Goal: Transaction & Acquisition: Obtain resource

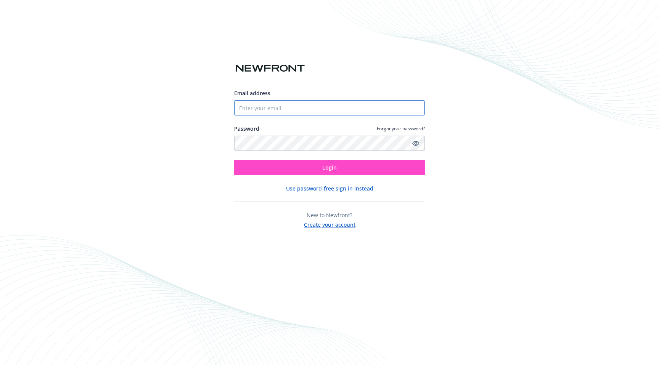
type input "[EMAIL_ADDRESS][DOMAIN_NAME]"
click at [326, 166] on span "Login" at bounding box center [329, 167] width 14 height 7
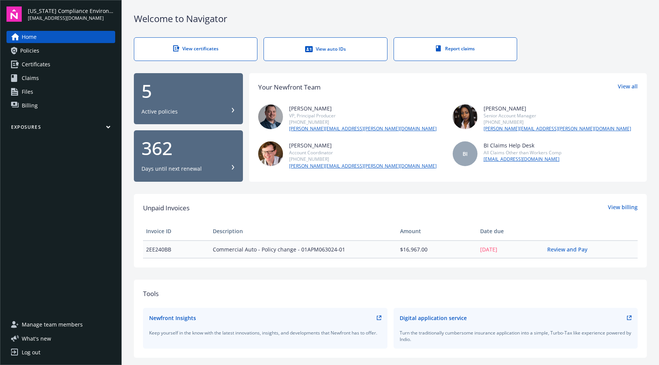
click at [36, 65] on span "Certificates" at bounding box center [36, 64] width 29 height 12
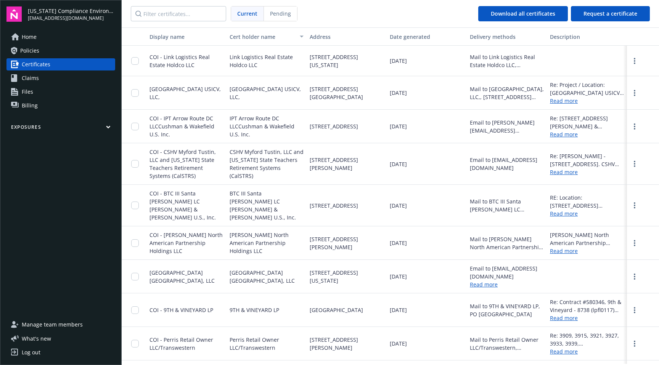
click at [29, 49] on span "Policies" at bounding box center [29, 51] width 19 height 12
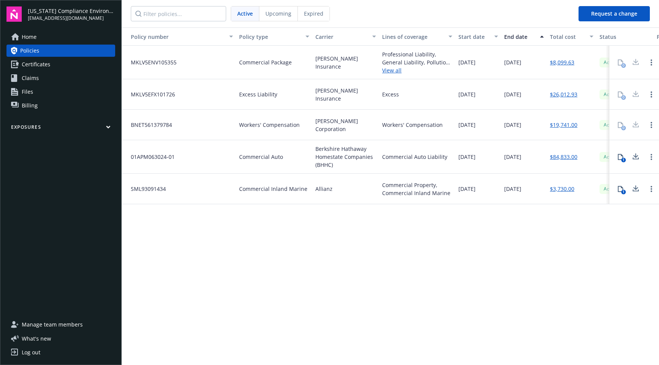
click at [311, 13] on span "Expired" at bounding box center [313, 14] width 19 height 8
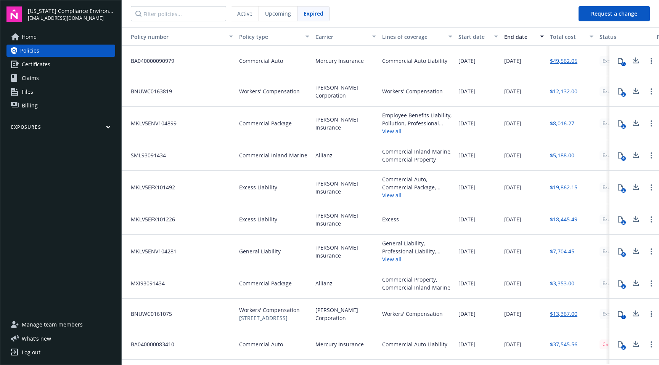
click at [277, 14] on span "Upcoming" at bounding box center [278, 14] width 26 height 8
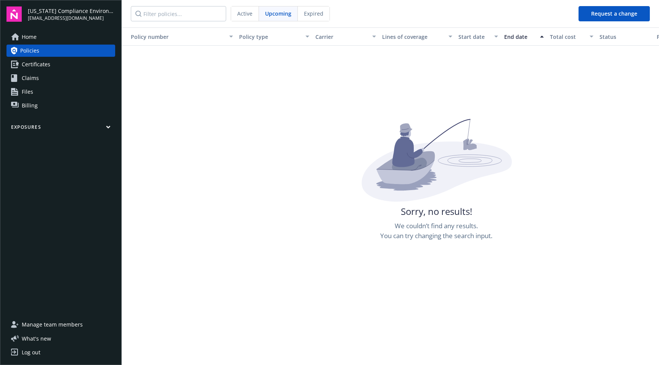
click at [235, 17] on div "Active" at bounding box center [245, 13] width 28 height 14
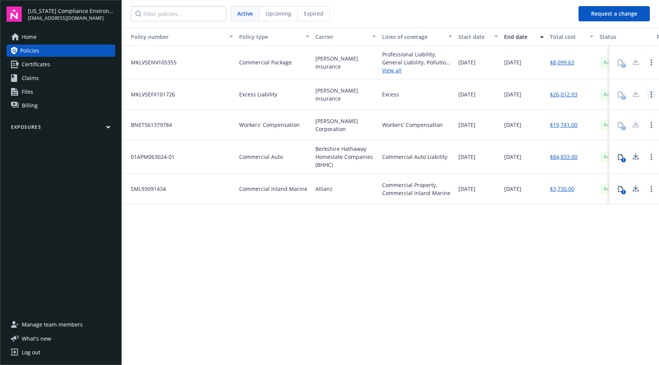
click at [651, 92] on circle "Open options" at bounding box center [651, 92] width 2 height 2
click at [588, 228] on div "Policy number Policy type Carrier Lines of coverage Start date End date Total c…" at bounding box center [390, 195] width 537 height 337
click at [42, 64] on span "Certificates" at bounding box center [36, 64] width 29 height 12
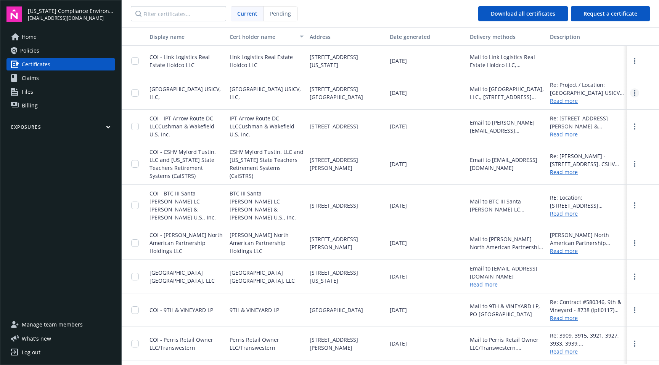
click at [630, 97] on link "more" at bounding box center [634, 92] width 9 height 9
click at [614, 109] on link "Download" at bounding box center [614, 108] width 50 height 15
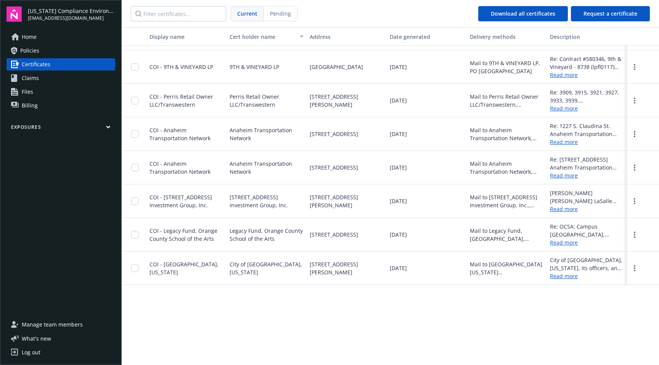
scroll to position [59, 0]
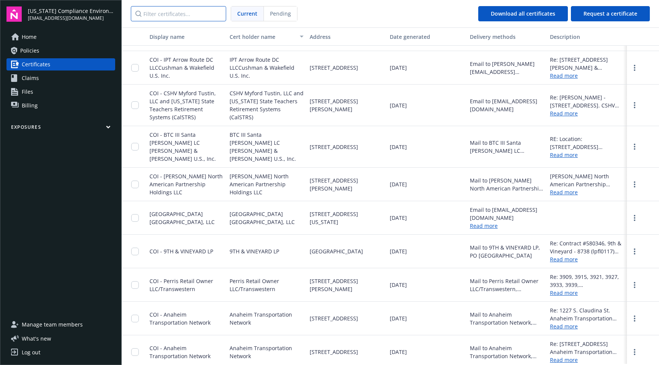
click at [155, 13] on input "Filter certificates..." at bounding box center [178, 13] width 95 height 15
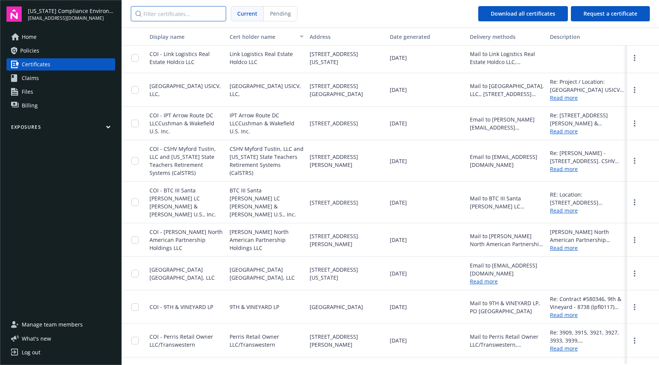
scroll to position [0, 0]
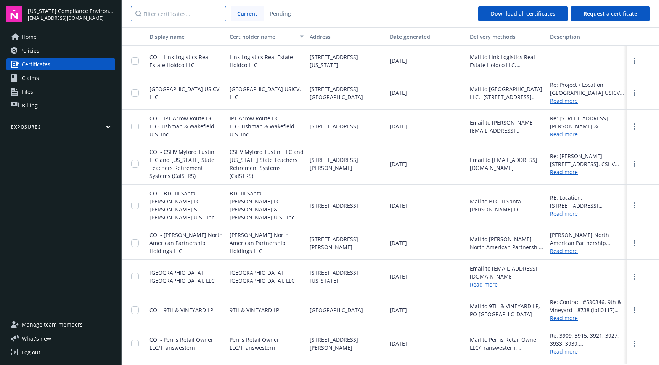
click at [172, 12] on input "Filter certificates..." at bounding box center [178, 13] width 95 height 15
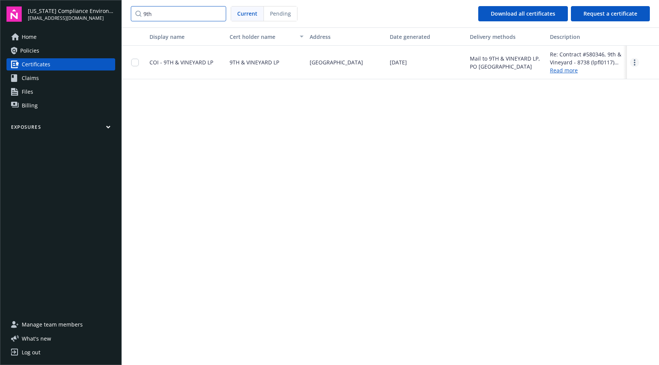
type input "9th"
click at [633, 62] on icon "more" at bounding box center [634, 62] width 2 height 6
click at [618, 74] on link "Download" at bounding box center [613, 78] width 50 height 15
drag, startPoint x: 157, startPoint y: 15, endPoint x: 133, endPoint y: 12, distance: 25.0
click at [133, 12] on input "9th" at bounding box center [178, 13] width 95 height 15
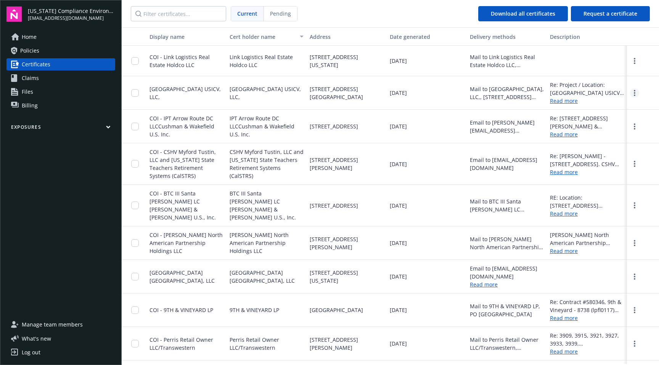
click at [630, 95] on link "more" at bounding box center [634, 92] width 9 height 9
click at [605, 113] on link "Download" at bounding box center [614, 108] width 50 height 15
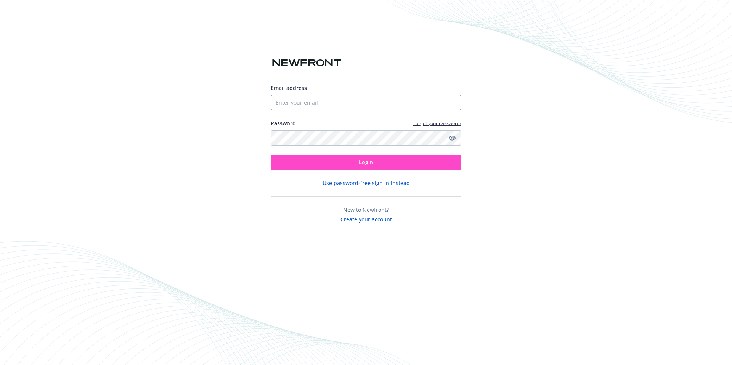
type input "[EMAIL_ADDRESS][DOMAIN_NAME]"
click at [361, 164] on span "Login" at bounding box center [366, 162] width 14 height 7
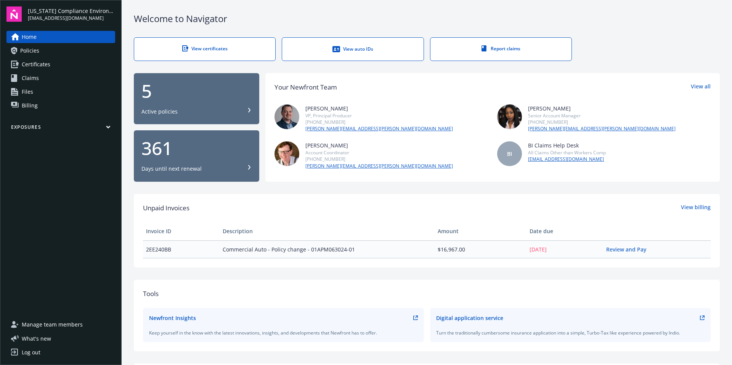
click at [186, 48] on icon at bounding box center [187, 47] width 2 height 3
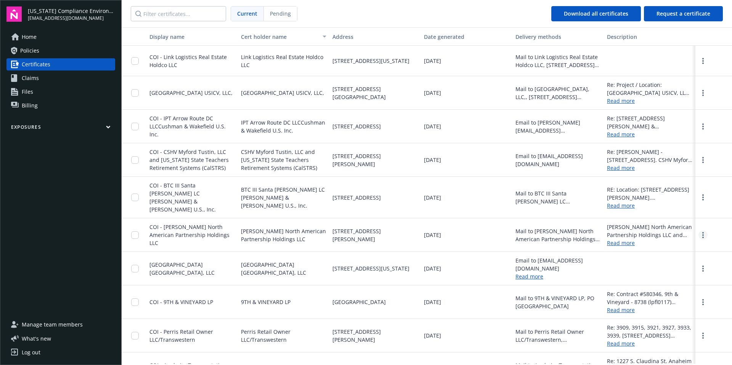
click at [702, 232] on circle "more" at bounding box center [703, 233] width 2 height 2
click at [667, 243] on link "Download" at bounding box center [682, 250] width 50 height 15
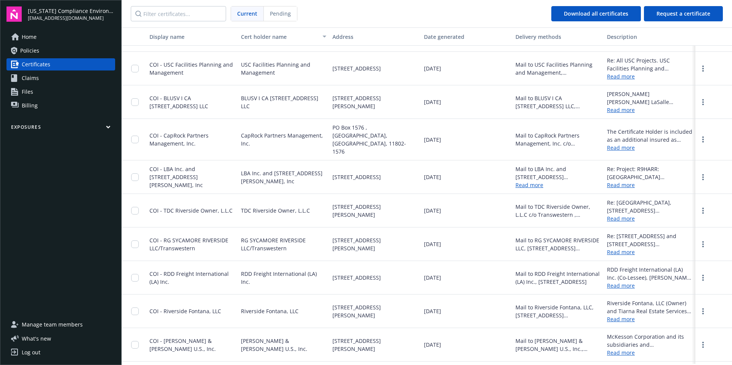
scroll to position [1146, 0]
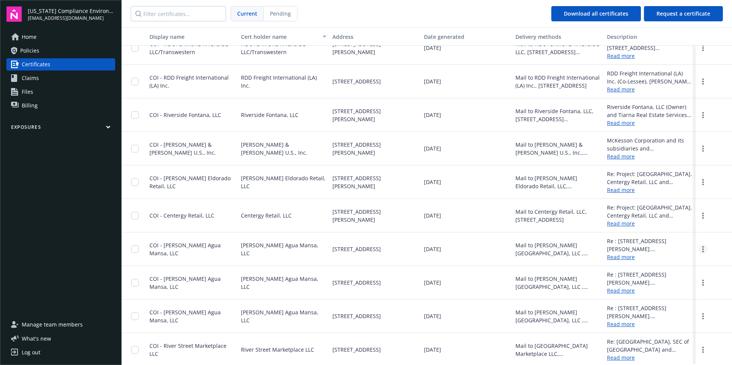
click at [699, 250] on link "more" at bounding box center [702, 249] width 9 height 9
click at [670, 266] on link "Download" at bounding box center [682, 264] width 50 height 15
click at [699, 182] on link "more" at bounding box center [702, 182] width 9 height 9
click at [668, 200] on link "Download" at bounding box center [682, 197] width 50 height 15
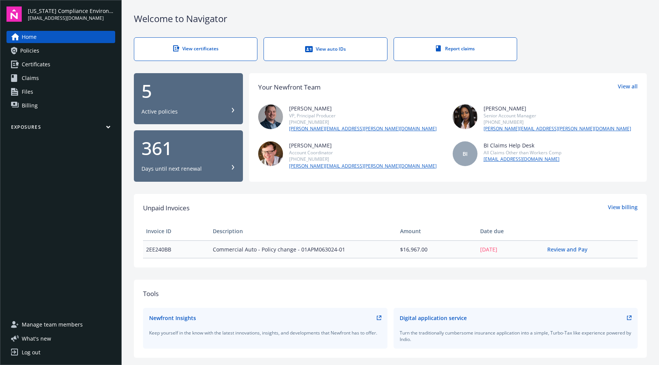
click at [37, 62] on span "Certificates" at bounding box center [36, 64] width 29 height 12
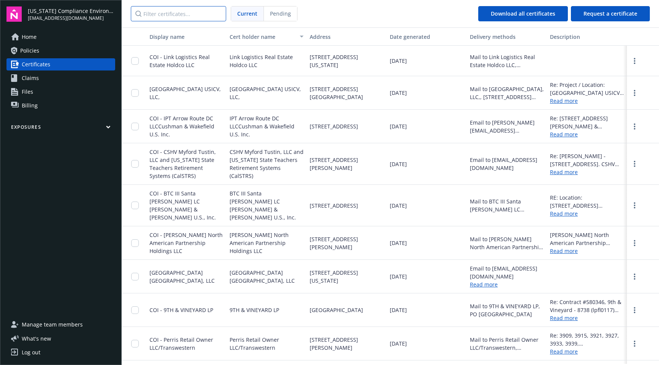
click at [176, 15] on input "Filter certificates..." at bounding box center [178, 13] width 95 height 15
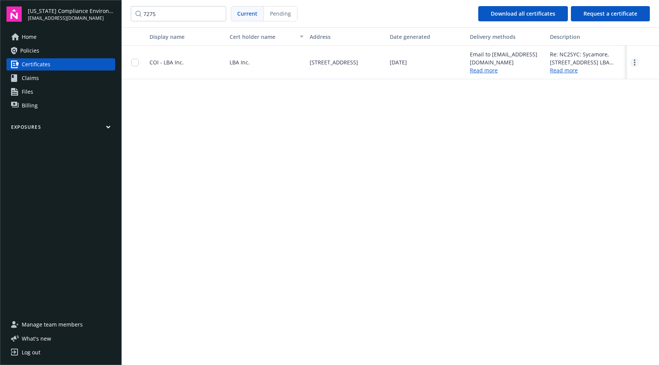
click at [632, 60] on link "more" at bounding box center [634, 62] width 9 height 9
click at [606, 75] on link "Download" at bounding box center [613, 78] width 50 height 15
drag, startPoint x: 167, startPoint y: 13, endPoint x: 130, endPoint y: 12, distance: 36.6
click at [130, 12] on nav "7275 Current Pending Download all certificates Request a certificate" at bounding box center [390, 13] width 537 height 27
click at [576, 72] on link "Read more" at bounding box center [587, 70] width 74 height 8
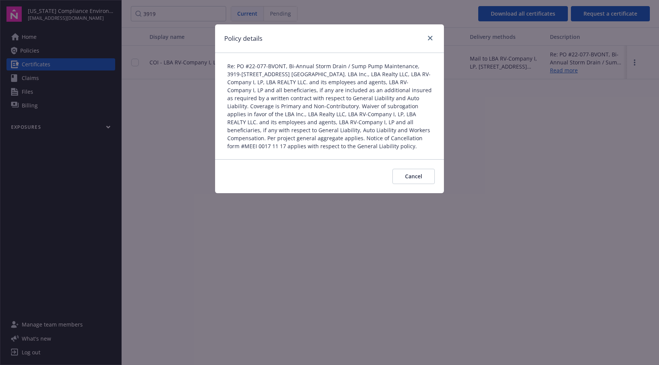
click at [635, 62] on div "Policy details Re: PO #22-077-BVONT, Bi-Annual Storm Drain / Sump Pump Maintena…" at bounding box center [329, 182] width 659 height 365
drag, startPoint x: 417, startPoint y: 175, endPoint x: 438, endPoint y: 164, distance: 24.1
click at [417, 175] on span "Cancel" at bounding box center [413, 176] width 17 height 7
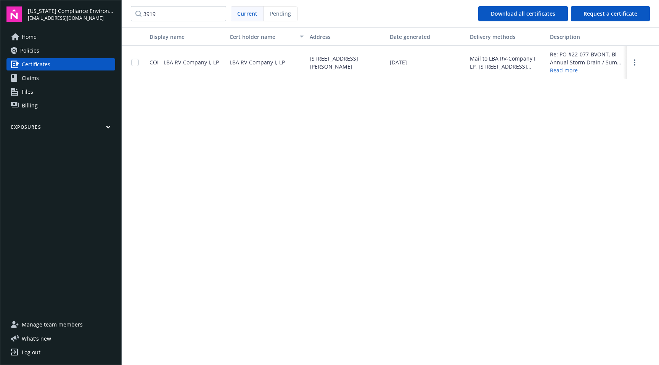
click at [638, 58] on div at bounding box center [643, 63] width 32 height 34
click at [635, 59] on link "more" at bounding box center [634, 62] width 9 height 9
click at [614, 79] on link "Download" at bounding box center [613, 78] width 50 height 15
drag, startPoint x: 159, startPoint y: 12, endPoint x: 133, endPoint y: 6, distance: 27.0
click at [133, 6] on input "3919" at bounding box center [178, 13] width 95 height 15
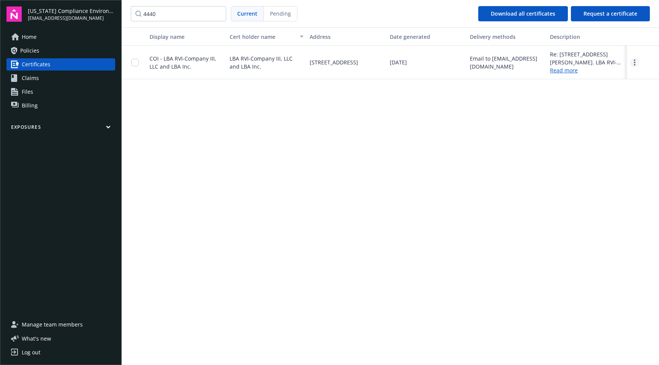
click at [633, 63] on link "more" at bounding box center [634, 62] width 9 height 9
click at [618, 77] on link "Download" at bounding box center [613, 78] width 50 height 15
drag, startPoint x: 196, startPoint y: 16, endPoint x: 127, endPoint y: 11, distance: 69.2
click at [127, 11] on nav "4440 Current Pending Download all certificates Request a certificate" at bounding box center [390, 13] width 537 height 27
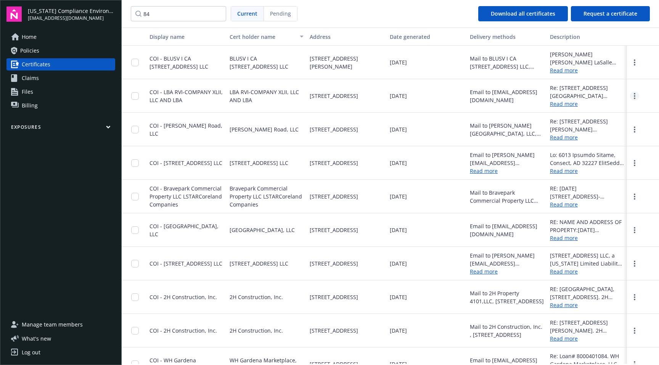
click at [633, 94] on icon "more" at bounding box center [634, 96] width 2 height 6
click at [617, 108] on link "Download" at bounding box center [614, 111] width 50 height 15
drag, startPoint x: 162, startPoint y: 14, endPoint x: 117, endPoint y: 9, distance: 45.2
click at [117, 9] on div "California Compliance Environmental, LLC lauren@cacompenv.com Home Policies Cer…" at bounding box center [329, 182] width 659 height 365
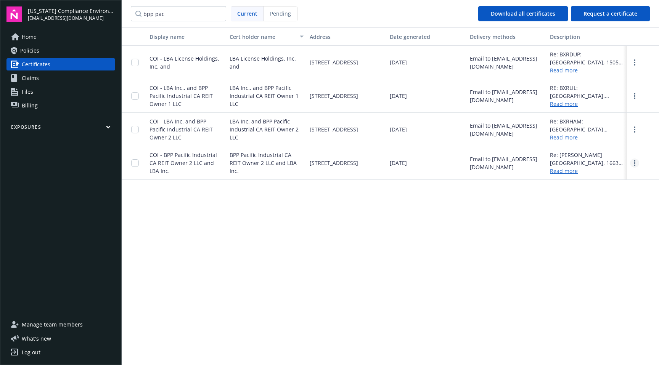
click at [633, 164] on link "more" at bounding box center [634, 163] width 9 height 9
click at [617, 180] on link "Download" at bounding box center [613, 178] width 50 height 15
drag, startPoint x: 168, startPoint y: 14, endPoint x: 130, endPoint y: 13, distance: 38.2
click at [130, 13] on nav "bpp pac Current Pending Download all certificates Request a certificate" at bounding box center [390, 13] width 537 height 27
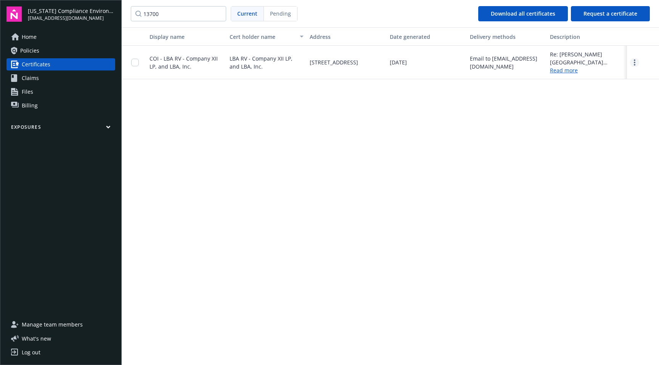
click at [634, 63] on circle "more" at bounding box center [634, 63] width 2 height 2
click at [622, 73] on link "Download" at bounding box center [613, 78] width 50 height 15
click at [464, 65] on div "[DATE]" at bounding box center [426, 63] width 80 height 34
click at [558, 73] on link "Read more" at bounding box center [587, 70] width 74 height 8
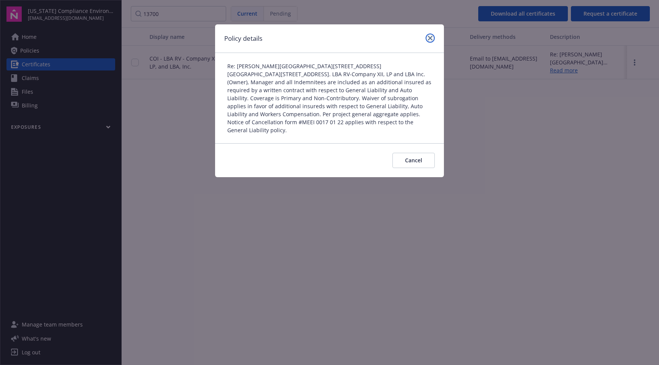
click at [429, 38] on icon "close" at bounding box center [430, 38] width 5 height 5
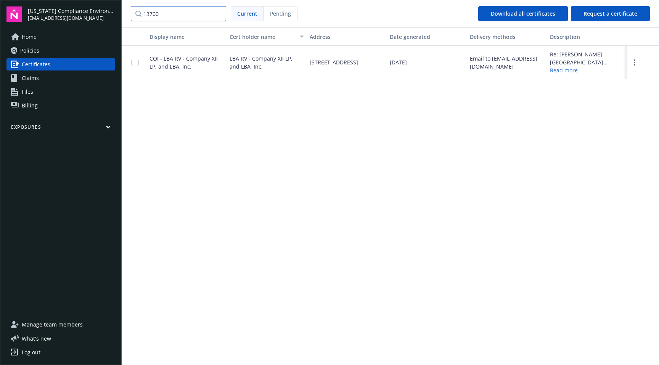
drag, startPoint x: 171, startPoint y: 13, endPoint x: 114, endPoint y: 6, distance: 57.3
click at [114, 6] on div "California Compliance Environmental, LLC lauren@cacompenv.com Home Policies Cer…" at bounding box center [329, 182] width 659 height 365
click at [633, 62] on icon "more" at bounding box center [634, 62] width 2 height 6
click at [607, 78] on link "Download" at bounding box center [613, 78] width 50 height 15
click at [168, 14] on input "msrc1" at bounding box center [178, 13] width 95 height 15
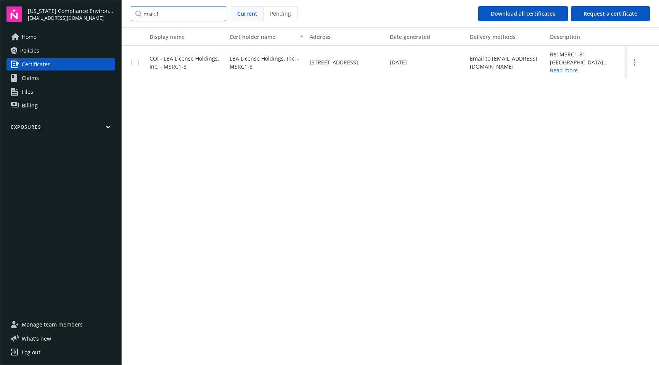
drag, startPoint x: 168, startPoint y: 14, endPoint x: 107, endPoint y: 6, distance: 61.6
click at [107, 6] on div "California Compliance Environmental, LLC lauren@cacompenv.com Home Policies Cer…" at bounding box center [329, 182] width 659 height 365
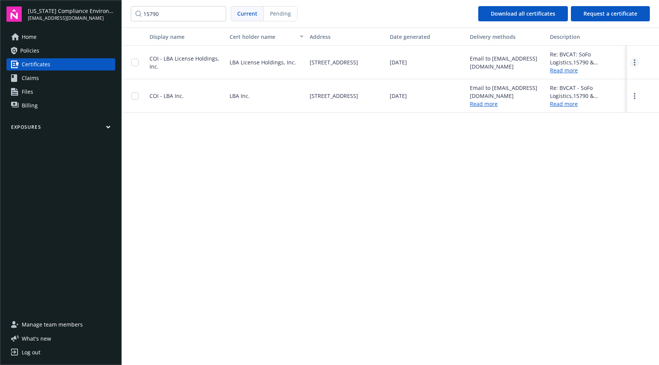
click at [634, 62] on circle "more" at bounding box center [634, 63] width 2 height 2
click at [609, 79] on link "Download" at bounding box center [613, 78] width 50 height 15
click at [180, 17] on input "15790" at bounding box center [178, 13] width 95 height 15
drag, startPoint x: 132, startPoint y: 5, endPoint x: 115, endPoint y: 4, distance: 16.8
click at [115, 4] on div "California Compliance Environmental, LLC lauren@cacompenv.com Home Policies Cer…" at bounding box center [329, 182] width 659 height 365
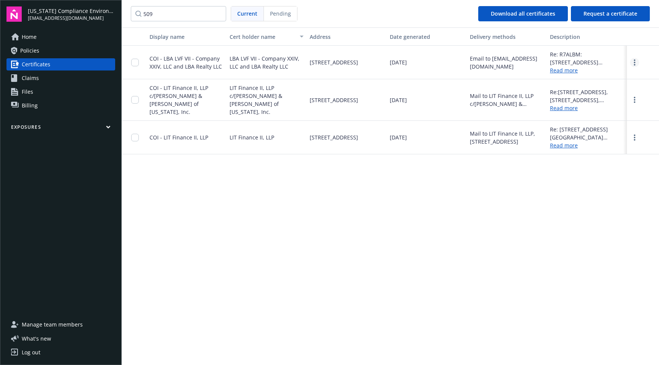
click at [635, 63] on link "more" at bounding box center [634, 62] width 9 height 9
click at [611, 78] on link "Download" at bounding box center [613, 78] width 50 height 15
drag, startPoint x: 164, startPoint y: 14, endPoint x: 129, endPoint y: 9, distance: 35.9
click at [129, 9] on nav "509 Current Pending Download all certificates Request a certificate" at bounding box center [390, 13] width 537 height 27
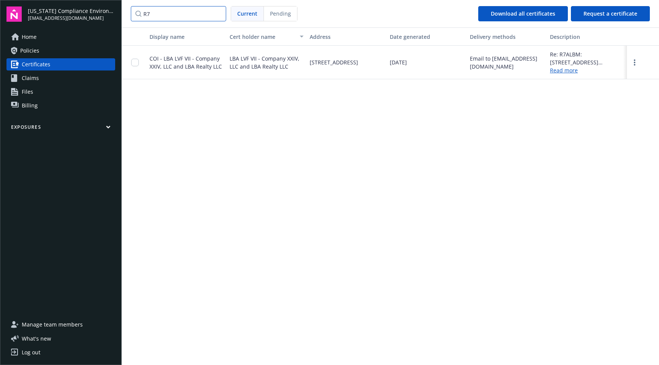
drag, startPoint x: 166, startPoint y: 15, endPoint x: 128, endPoint y: 13, distance: 38.2
click at [128, 13] on nav "R7 Current Pending Download all certificates Request a certificate" at bounding box center [390, 13] width 537 height 27
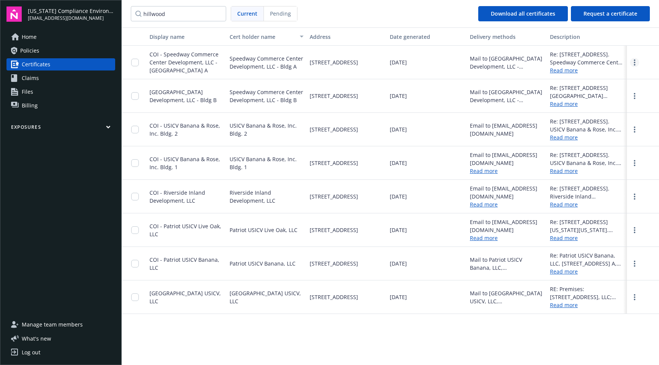
click at [633, 64] on circle "more" at bounding box center [634, 65] width 2 height 2
click at [612, 80] on link "Download" at bounding box center [613, 78] width 50 height 15
click at [632, 94] on link "more" at bounding box center [634, 95] width 9 height 9
click at [617, 111] on link "Download" at bounding box center [613, 111] width 50 height 15
click at [321, 342] on div "Display name Cert holder name Address Date generated Delivery methods Descripti…" at bounding box center [390, 195] width 537 height 337
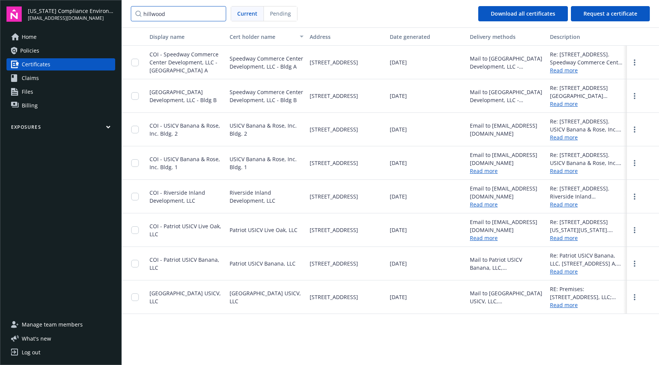
click at [177, 11] on input "hillwood" at bounding box center [178, 13] width 95 height 15
drag, startPoint x: 176, startPoint y: 12, endPoint x: 112, endPoint y: 5, distance: 64.8
click at [112, 5] on div "California Compliance Environmental, LLC lauren@cacompenv.com Home Policies Cer…" at bounding box center [329, 182] width 659 height 365
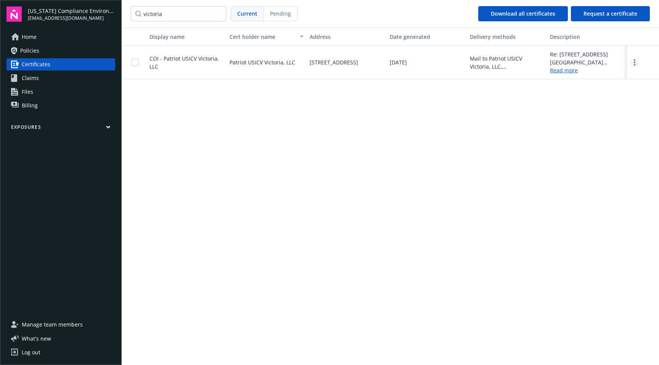
click at [633, 61] on icon "more" at bounding box center [634, 62] width 2 height 6
click at [608, 78] on link "Download" at bounding box center [613, 78] width 50 height 15
click at [181, 15] on input "victoria" at bounding box center [178, 13] width 95 height 15
drag, startPoint x: 171, startPoint y: 16, endPoint x: 114, endPoint y: 12, distance: 56.9
click at [114, 12] on div "California Compliance Environmental, LLC lauren@cacompenv.com Home Policies Cer…" at bounding box center [329, 182] width 659 height 365
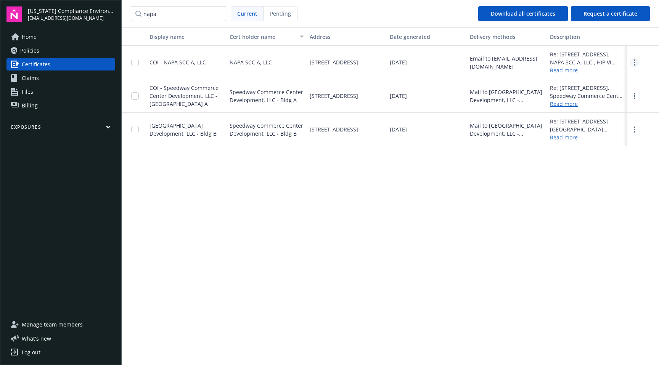
click at [634, 62] on circle "more" at bounding box center [634, 63] width 2 height 2
click at [603, 77] on link "Download" at bounding box center [613, 78] width 50 height 15
click at [534, 173] on div "Display name Cert holder name Address Date generated Delivery methods Descripti…" at bounding box center [390, 195] width 537 height 337
drag, startPoint x: 162, startPoint y: 15, endPoint x: 112, endPoint y: 9, distance: 50.0
click at [112, 9] on div "California Compliance Environmental, LLC lauren@cacompenv.com Home Policies Cer…" at bounding box center [329, 182] width 659 height 365
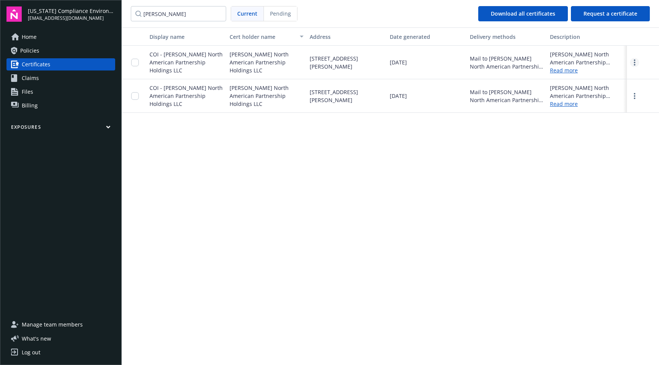
click at [635, 63] on link "more" at bounding box center [634, 62] width 9 height 9
click at [601, 79] on link "Download" at bounding box center [613, 78] width 50 height 15
click at [636, 97] on link "more" at bounding box center [634, 95] width 9 height 9
click at [624, 112] on link "Download" at bounding box center [613, 111] width 50 height 15
drag, startPoint x: 176, startPoint y: 15, endPoint x: 112, endPoint y: -4, distance: 67.2
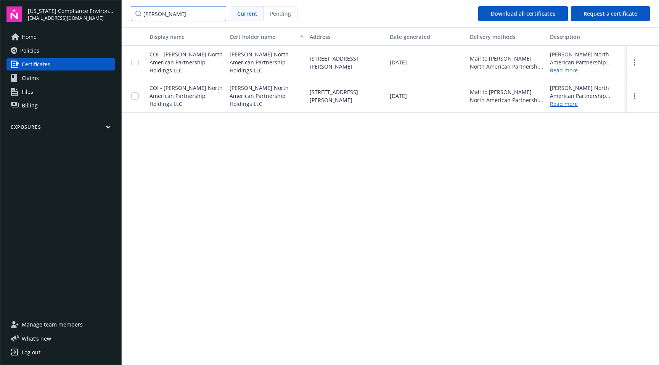
click at [112, 0] on html "California Compliance Environmental, LLC lauren@cacompenv.com Home Policies Cer…" at bounding box center [329, 182] width 659 height 365
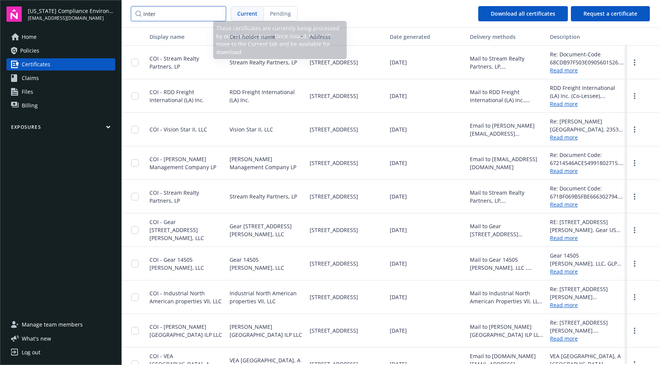
click at [189, 12] on input "inter" at bounding box center [178, 13] width 95 height 15
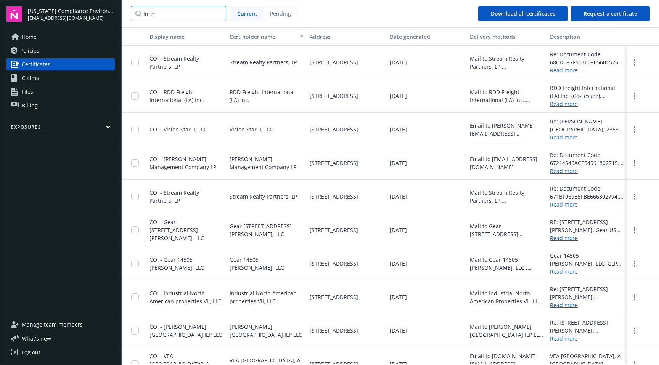
drag, startPoint x: 178, startPoint y: 13, endPoint x: 109, endPoint y: 3, distance: 70.4
click at [109, 3] on div "California Compliance Environmental, LLC lauren@cacompenv.com Home Policies Cer…" at bounding box center [329, 182] width 659 height 365
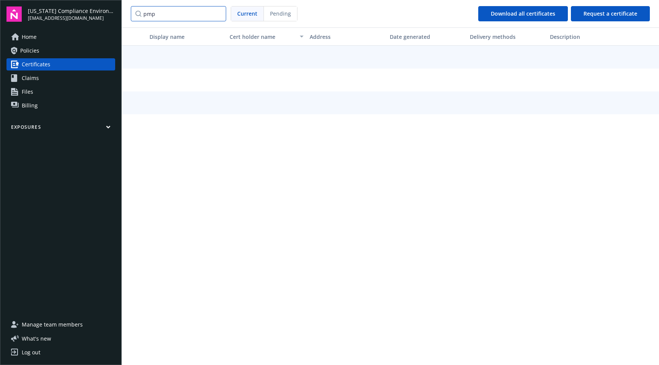
click at [170, 18] on input "pmp" at bounding box center [178, 13] width 95 height 15
drag, startPoint x: 168, startPoint y: 17, endPoint x: 121, endPoint y: 10, distance: 47.9
click at [121, 10] on div "California Compliance Environmental, LLC lauren@cacompenv.com Home Policies Cer…" at bounding box center [329, 182] width 659 height 365
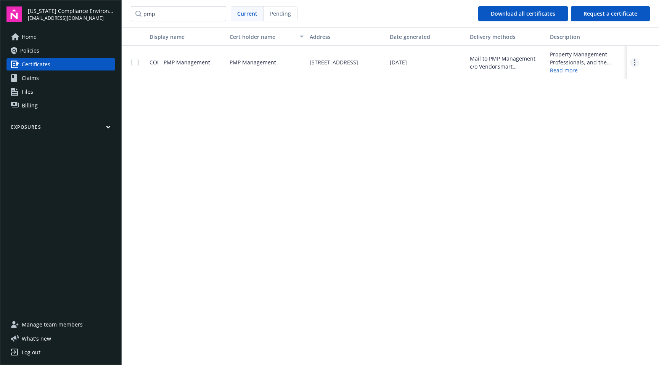
click at [635, 63] on icon "more" at bounding box center [634, 62] width 2 height 6
click at [622, 75] on link "Download" at bounding box center [613, 78] width 50 height 15
drag, startPoint x: 163, startPoint y: 17, endPoint x: 130, endPoint y: 12, distance: 33.2
click at [130, 12] on nav "pmp Current Pending Download all certificates Request a certificate" at bounding box center [390, 13] width 537 height 27
click at [636, 62] on link "more" at bounding box center [634, 62] width 9 height 9
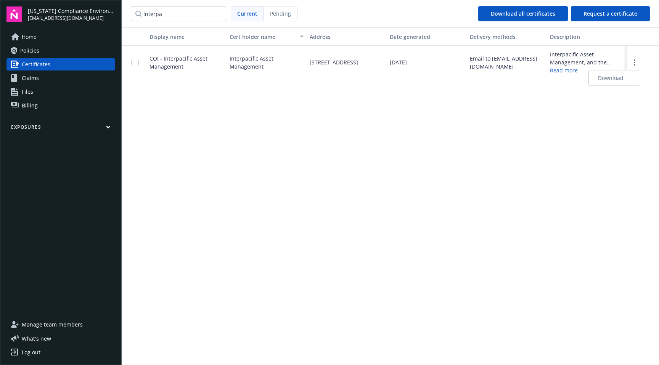
click at [604, 81] on link "Download" at bounding box center [613, 78] width 50 height 15
drag, startPoint x: 173, startPoint y: 13, endPoint x: 108, endPoint y: 9, distance: 65.3
click at [108, 9] on div "California Compliance Environmental, LLC lauren@cacompenv.com Home Policies Cer…" at bounding box center [329, 182] width 659 height 365
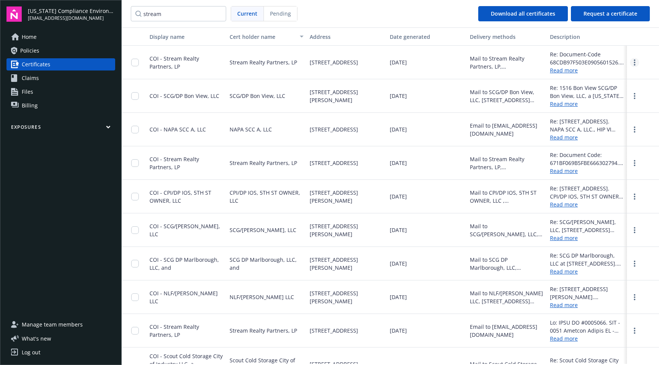
click at [633, 63] on circle "more" at bounding box center [634, 63] width 2 height 2
click at [605, 79] on link "Download" at bounding box center [614, 78] width 50 height 15
click at [630, 165] on link "more" at bounding box center [634, 163] width 9 height 9
click at [598, 178] on link "Download" at bounding box center [614, 178] width 50 height 15
drag, startPoint x: 168, startPoint y: 13, endPoint x: 117, endPoint y: 6, distance: 51.2
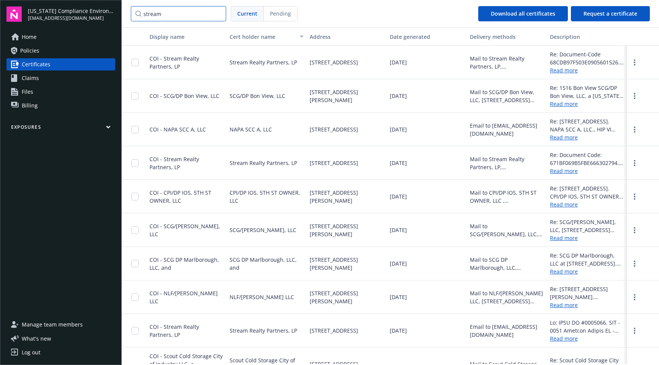
click at [117, 6] on div "California Compliance Environmental, LLC lauren@cacompenv.com Home Policies Cer…" at bounding box center [329, 182] width 659 height 365
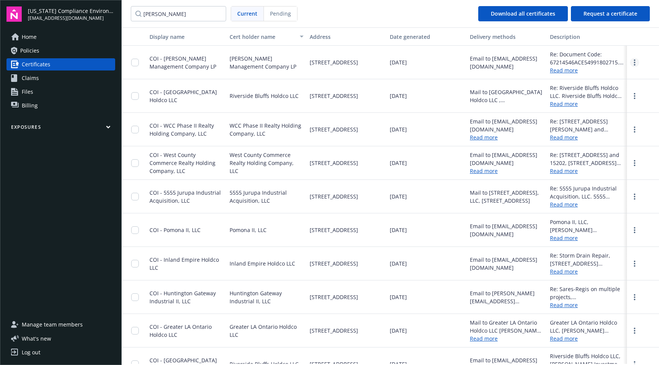
click at [630, 61] on link "more" at bounding box center [634, 62] width 9 height 9
click at [604, 76] on link "Download" at bounding box center [614, 78] width 50 height 15
click at [176, 19] on input "sares regis" at bounding box center [178, 13] width 95 height 15
drag, startPoint x: 177, startPoint y: 17, endPoint x: 113, endPoint y: 6, distance: 64.9
click at [113, 6] on div "California Compliance Environmental, LLC lauren@cacompenv.com Home Policies Cer…" at bounding box center [329, 182] width 659 height 365
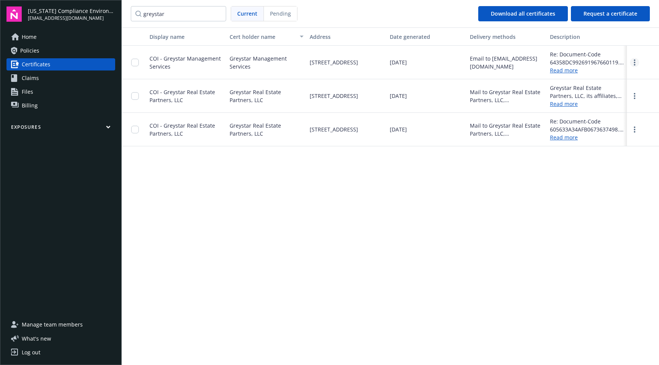
click at [633, 62] on link "more" at bounding box center [634, 62] width 9 height 9
click at [613, 80] on link "Download" at bounding box center [613, 78] width 50 height 15
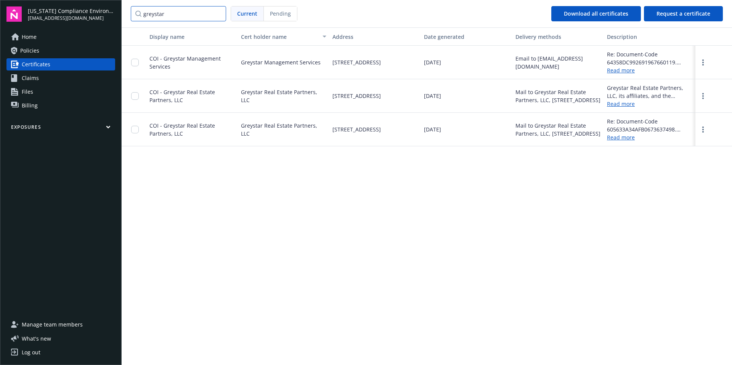
drag, startPoint x: 186, startPoint y: 18, endPoint x: 176, endPoint y: 16, distance: 9.3
click at [186, 18] on input "greystar" at bounding box center [178, 13] width 95 height 15
drag, startPoint x: 176, startPoint y: 16, endPoint x: 96, endPoint y: 0, distance: 81.9
click at [96, 0] on div "California Compliance Environmental, LLC lauren@cacompenv.com Home Policies Cer…" at bounding box center [366, 182] width 732 height 365
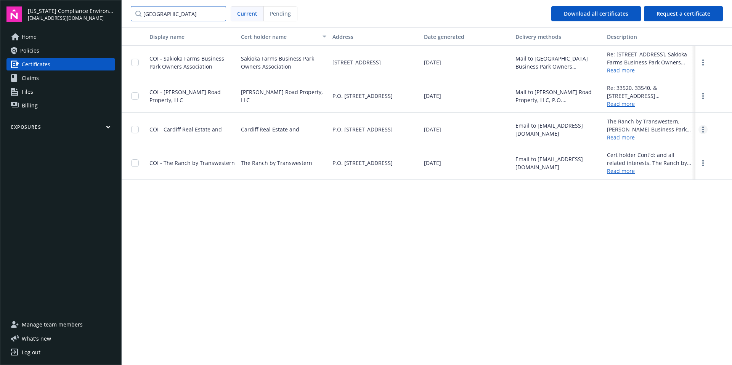
type input "cardiff"
click at [658, 130] on link "more" at bounding box center [702, 129] width 9 height 9
click at [658, 144] on link "Download" at bounding box center [682, 145] width 50 height 15
click at [658, 161] on link "more" at bounding box center [702, 163] width 9 height 9
click at [658, 178] on link "Download" at bounding box center [682, 178] width 50 height 15
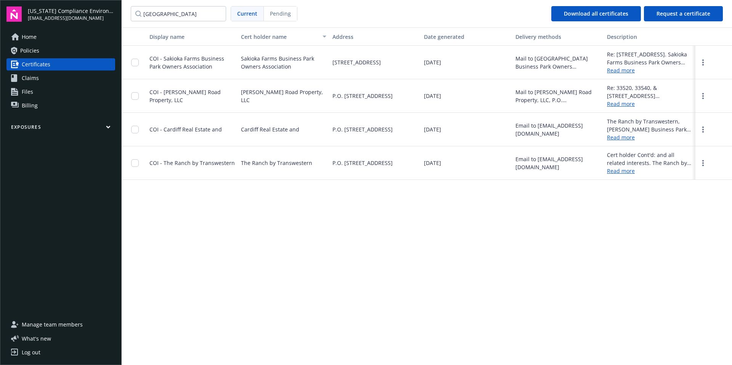
click at [621, 72] on link "Read more" at bounding box center [649, 70] width 85 height 8
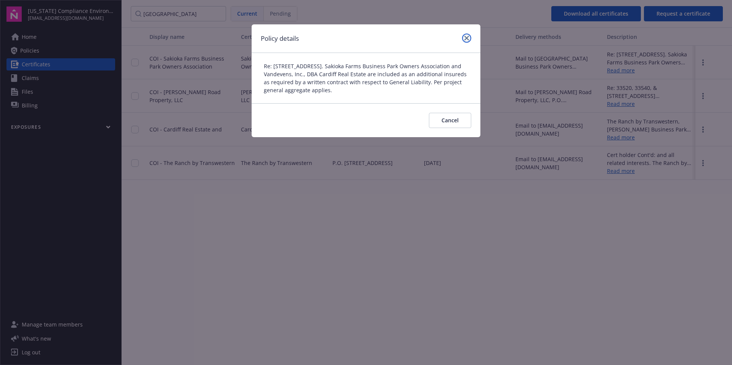
click at [467, 38] on icon "close" at bounding box center [466, 38] width 5 height 5
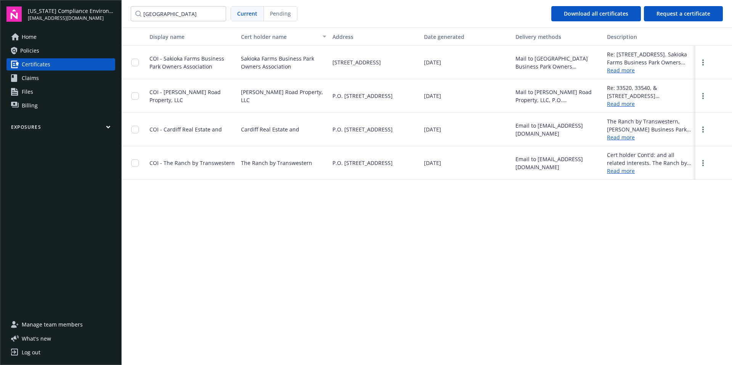
click at [628, 139] on link "Read more" at bounding box center [649, 137] width 85 height 8
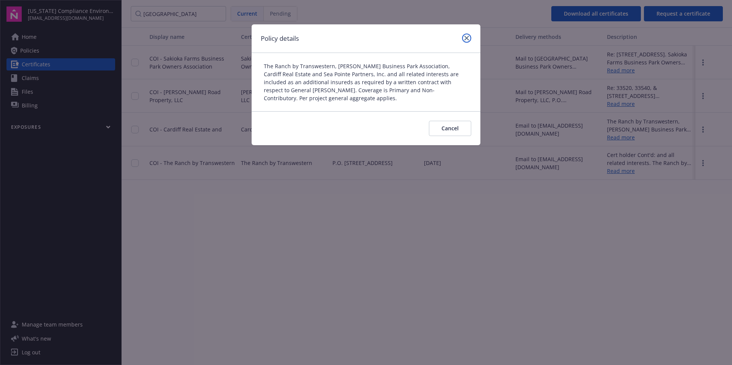
click at [464, 38] on icon "close" at bounding box center [466, 38] width 5 height 5
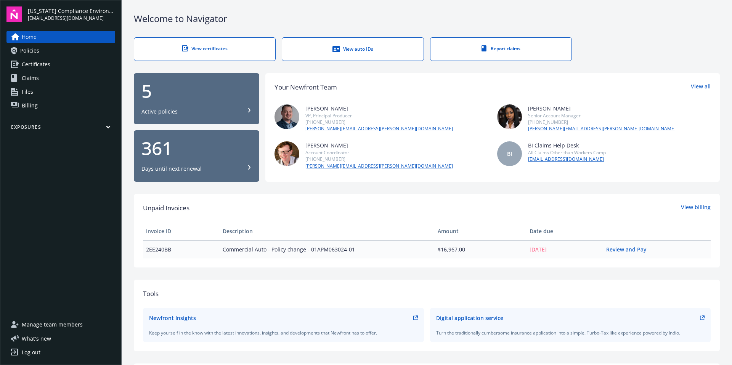
click at [36, 64] on span "Certificates" at bounding box center [36, 64] width 29 height 12
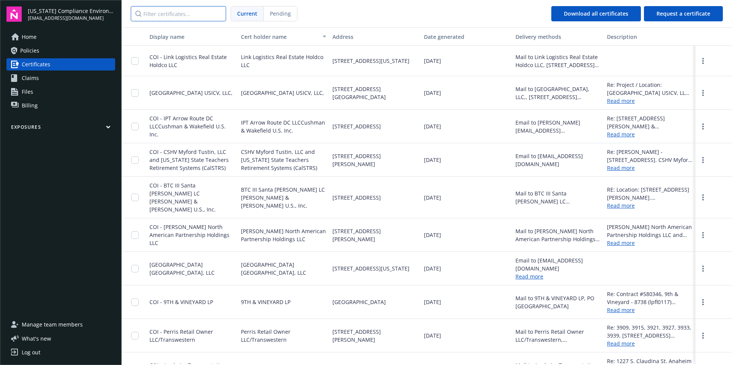
click at [188, 14] on input "Filter certificates..." at bounding box center [178, 13] width 95 height 15
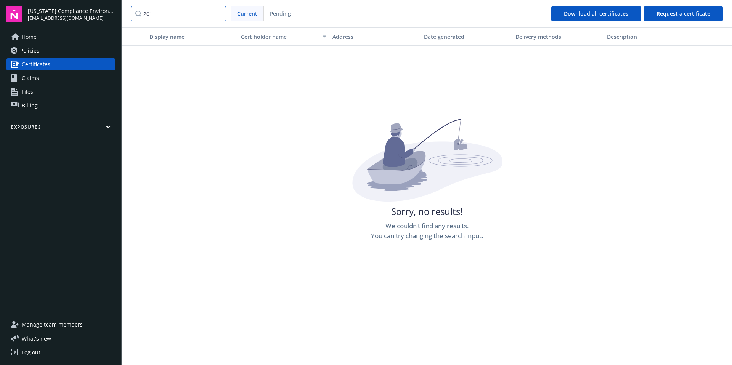
drag, startPoint x: 176, startPoint y: 12, endPoint x: 120, endPoint y: 8, distance: 56.5
click at [120, 8] on div "California Compliance Environmental, LLC lauren@cacompenv.com Home Policies Cer…" at bounding box center [366, 182] width 732 height 365
type input "jll"
click at [244, 15] on span "Current" at bounding box center [247, 14] width 20 height 8
click at [47, 66] on span "Certificates" at bounding box center [36, 64] width 29 height 12
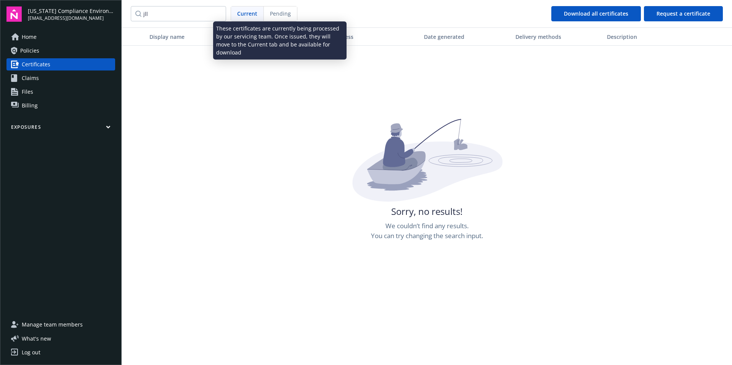
click at [247, 16] on span "Current" at bounding box center [247, 14] width 20 height 8
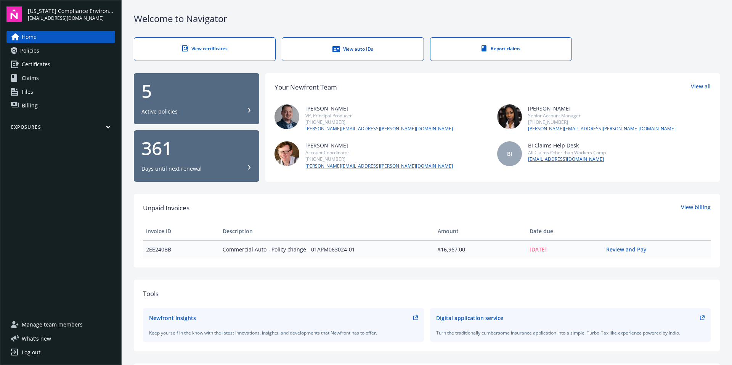
click at [39, 64] on span "Certificates" at bounding box center [36, 64] width 29 height 12
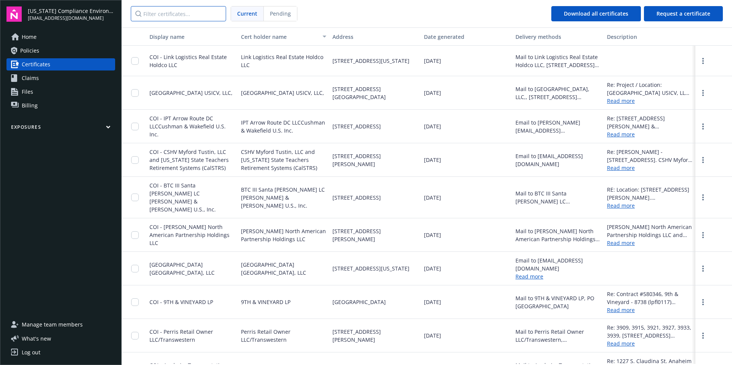
click at [158, 16] on input "Filter certificates..." at bounding box center [178, 13] width 95 height 15
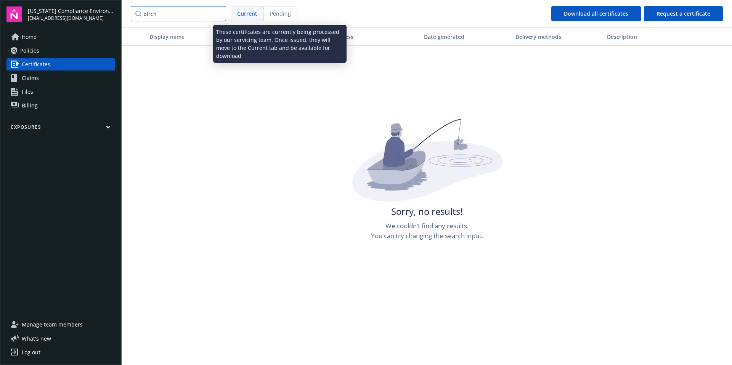
type input "birch"
click at [288, 12] on span "Pending" at bounding box center [280, 14] width 21 height 8
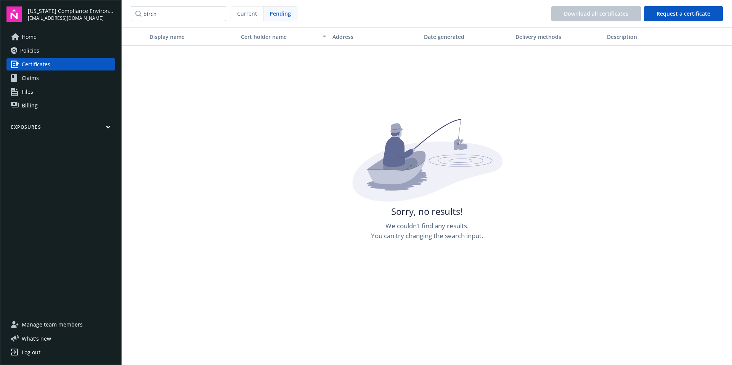
click at [239, 18] on div "Current" at bounding box center [247, 13] width 32 height 14
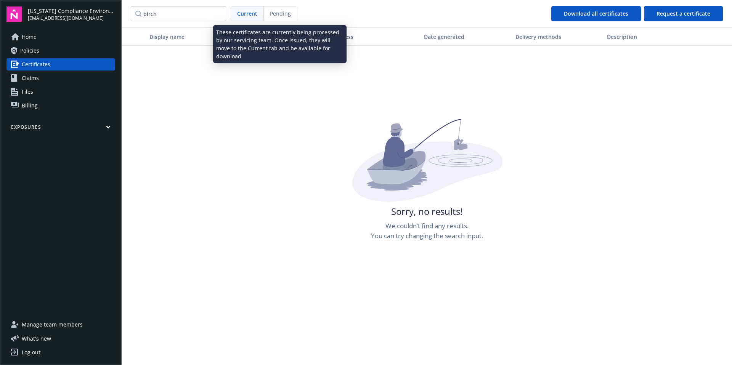
click at [279, 15] on span "Pending" at bounding box center [280, 14] width 21 height 8
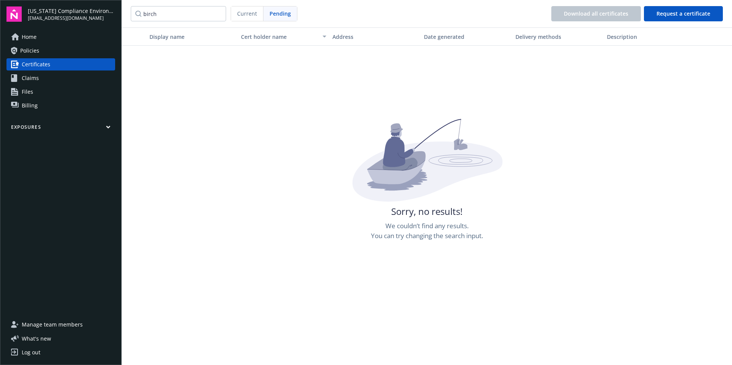
click at [40, 44] on div "Home Policies Certificates Claims Files Billing" at bounding box center [60, 71] width 109 height 81
click at [28, 41] on span "Home" at bounding box center [29, 37] width 15 height 12
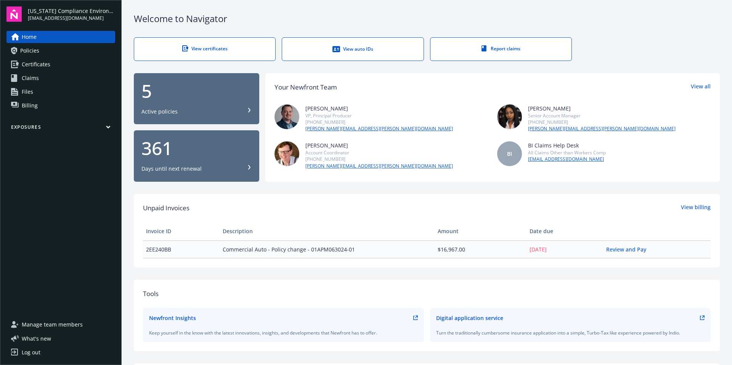
click at [30, 67] on span "Certificates" at bounding box center [36, 64] width 29 height 12
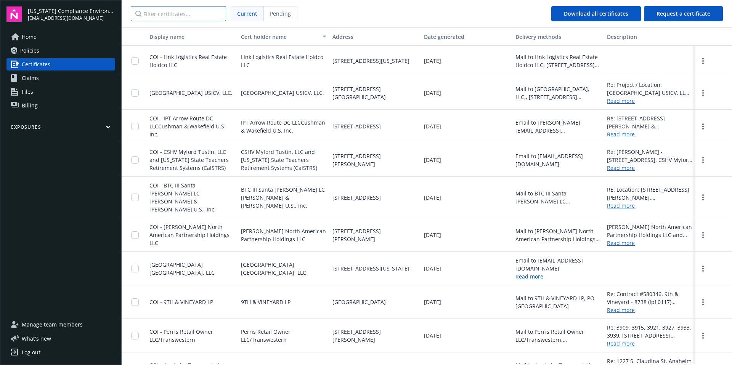
click at [163, 16] on input "Filter certificates..." at bounding box center [178, 13] width 95 height 15
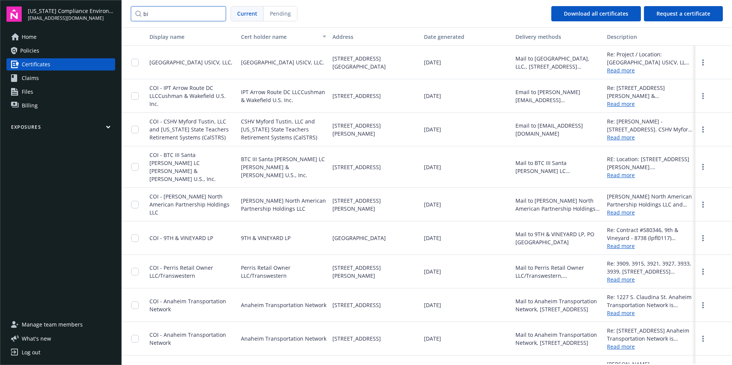
type input "b"
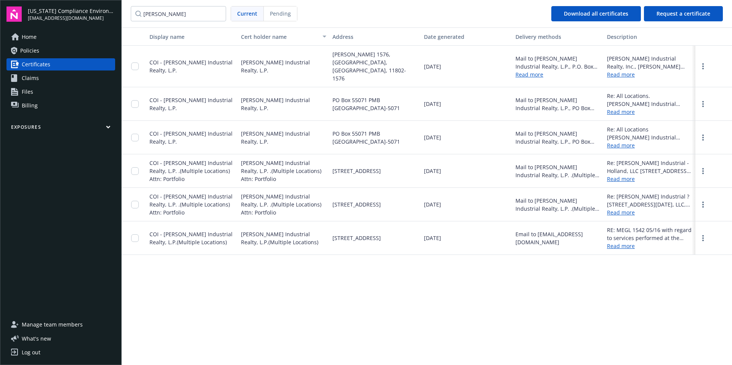
click at [624, 71] on link "Read more" at bounding box center [649, 75] width 85 height 8
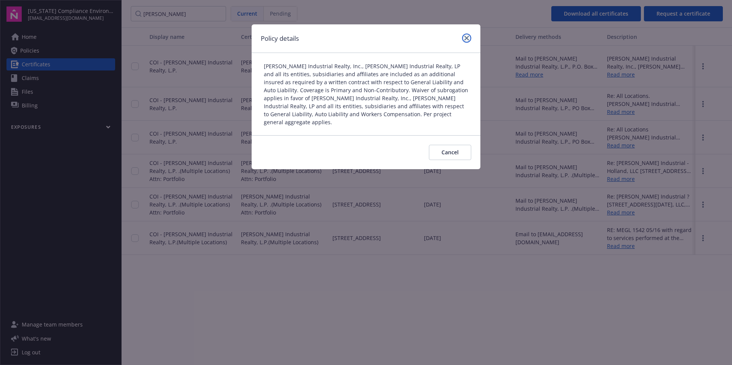
click at [468, 40] on icon "close" at bounding box center [466, 38] width 5 height 5
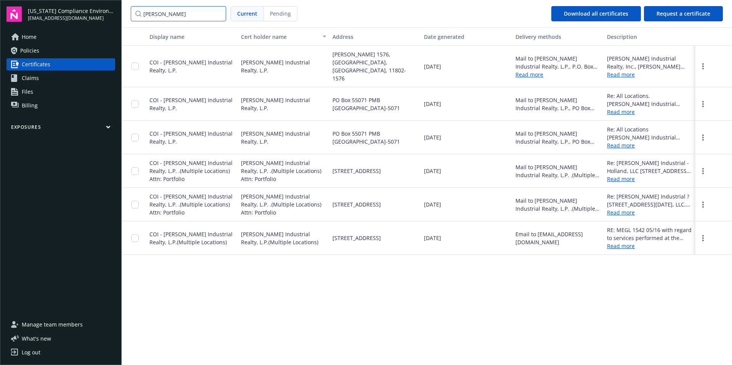
click at [170, 16] on input "rexford" at bounding box center [178, 13] width 95 height 15
drag, startPoint x: 170, startPoint y: 16, endPoint x: 143, endPoint y: 13, distance: 26.9
click at [143, 13] on input "rexford" at bounding box center [178, 13] width 95 height 15
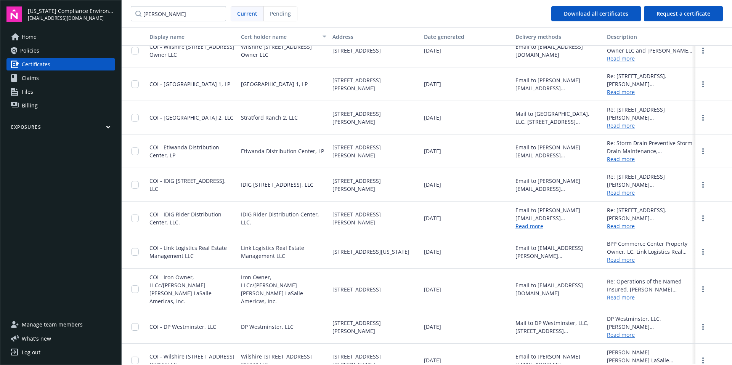
scroll to position [1057, 0]
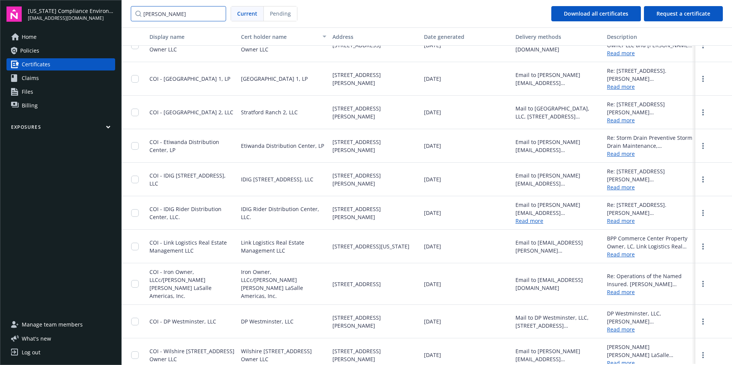
click at [164, 8] on input "jones" at bounding box center [178, 13] width 95 height 15
drag, startPoint x: 164, startPoint y: 14, endPoint x: 126, endPoint y: 9, distance: 37.8
click at [126, 9] on nav "jones Current Pending Download all certificates Request a certificate" at bounding box center [427, 13] width 610 height 27
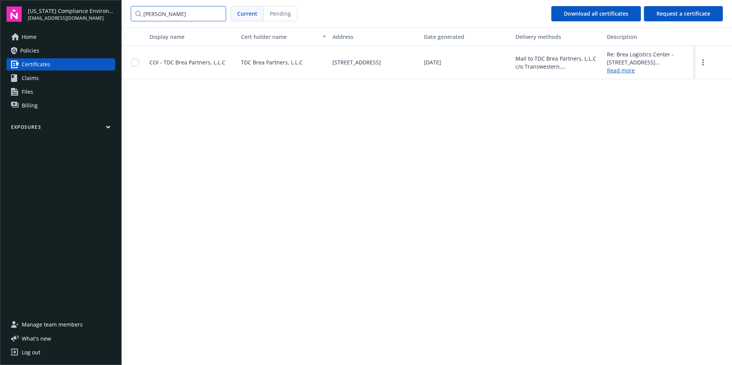
scroll to position [0, 0]
drag, startPoint x: 165, startPoint y: 12, endPoint x: 104, endPoint y: 2, distance: 61.9
click at [104, 2] on div "California Compliance Environmental, LLC lauren@cacompenv.com Home Policies Cer…" at bounding box center [366, 182] width 732 height 365
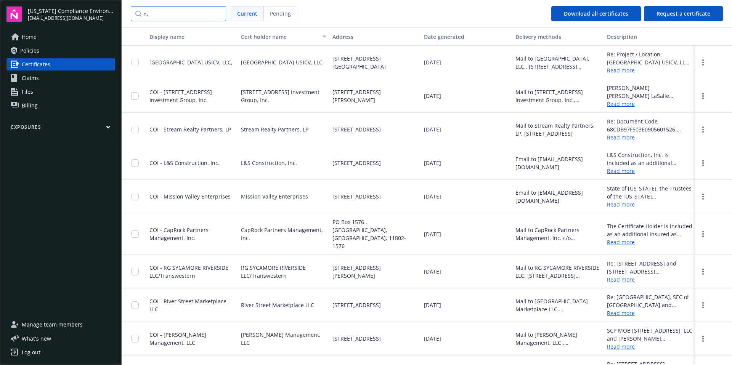
type input "n"
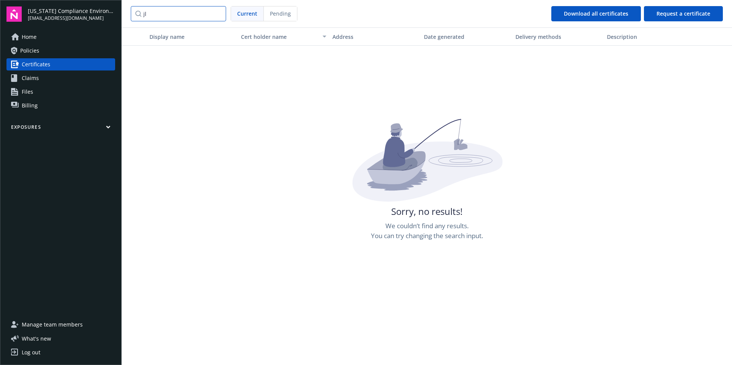
type input "j"
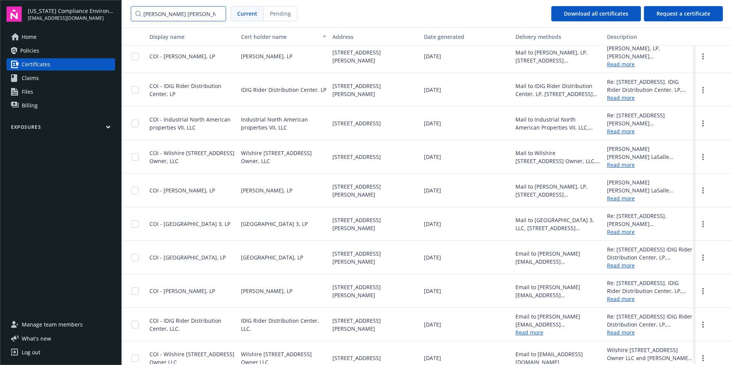
scroll to position [790, 0]
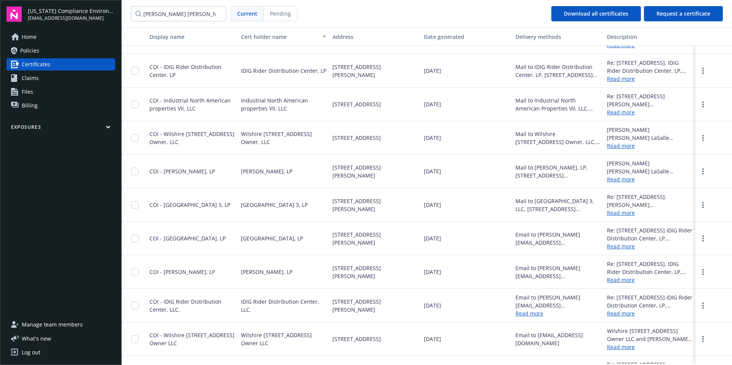
click at [637, 173] on div "Jones Lang LaSalle Americas, Inc., ID Brea LP and IDI Logistics, LLC including …" at bounding box center [649, 167] width 85 height 16
click at [626, 180] on link "Read more" at bounding box center [649, 179] width 85 height 8
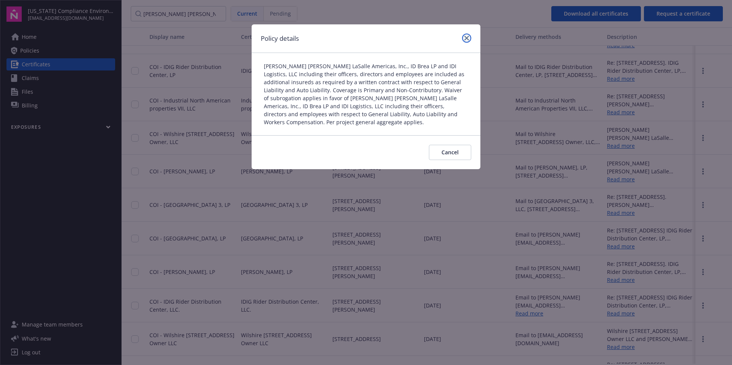
click at [467, 39] on icon "close" at bounding box center [466, 38] width 5 height 5
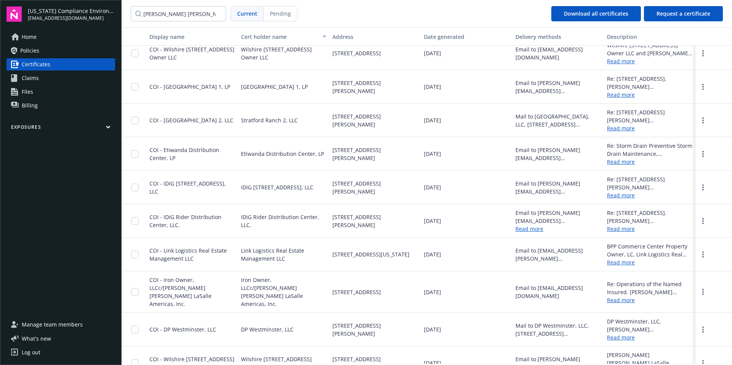
scroll to position [1057, 0]
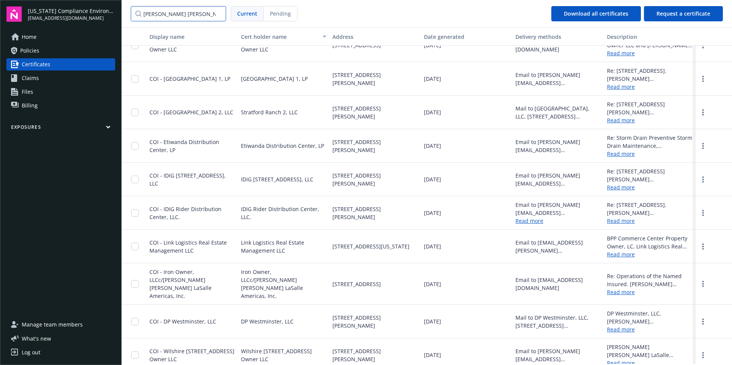
drag, startPoint x: 173, startPoint y: 12, endPoint x: 101, endPoint y: 11, distance: 72.0
click at [101, 11] on div "California Compliance Environmental, LLC lauren@cacompenv.com Home Policies Cer…" at bounding box center [366, 182] width 732 height 365
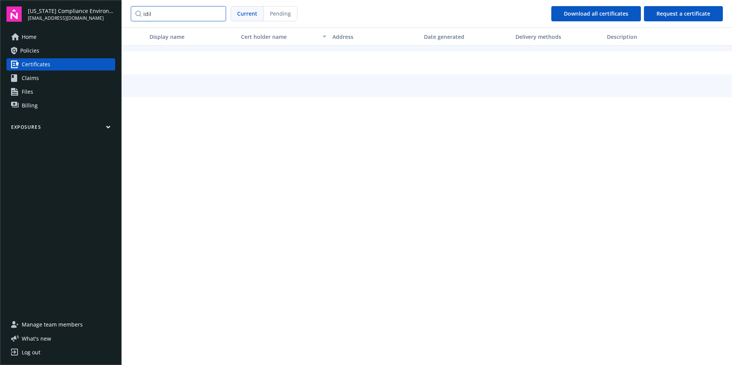
scroll to position [0, 0]
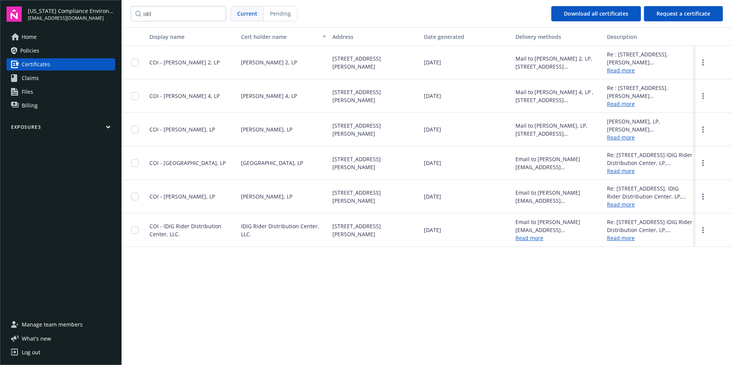
click at [627, 138] on link "Read more" at bounding box center [649, 137] width 85 height 8
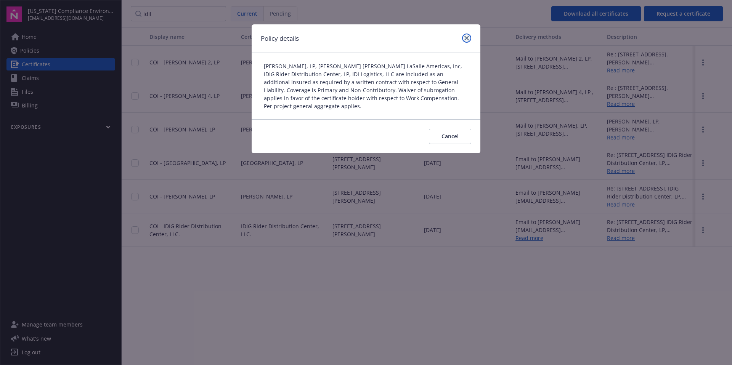
click at [467, 38] on icon "close" at bounding box center [466, 38] width 5 height 5
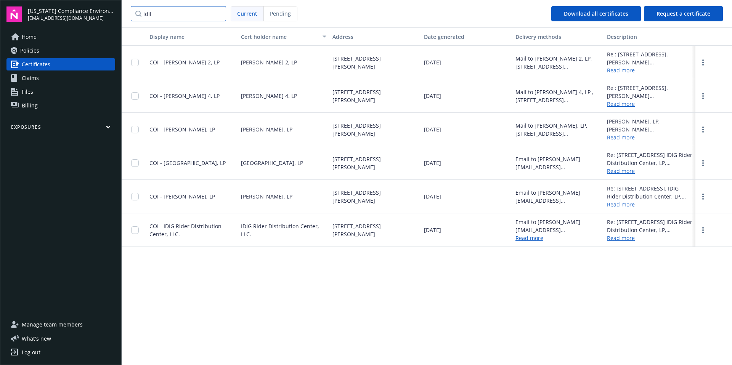
click at [186, 16] on input "idil" at bounding box center [178, 13] width 95 height 15
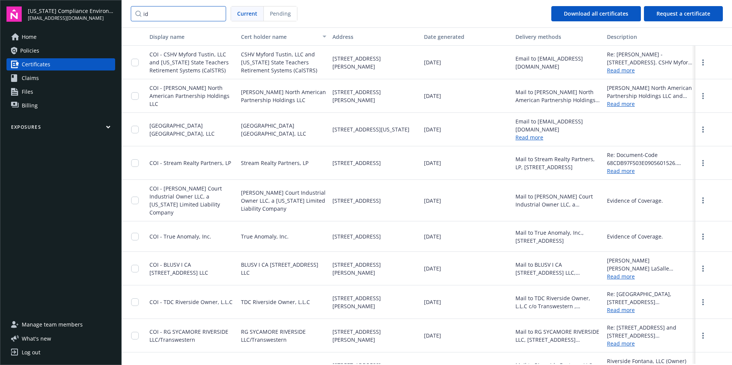
type input "i"
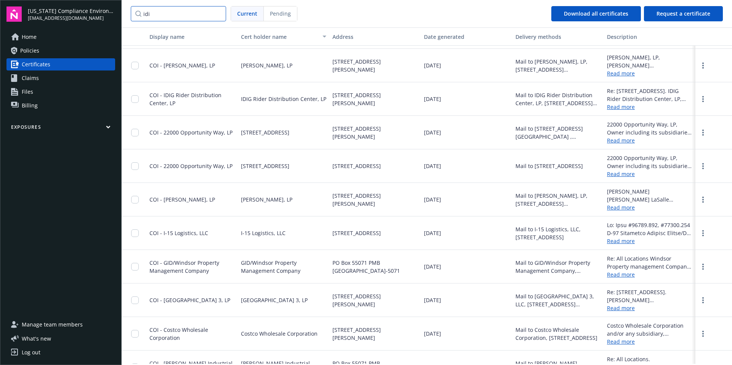
scroll to position [263, 0]
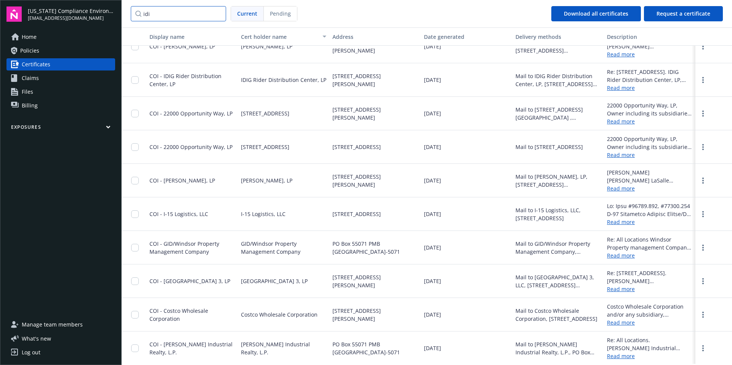
type input "idi"
click at [627, 189] on link "Read more" at bounding box center [649, 188] width 85 height 8
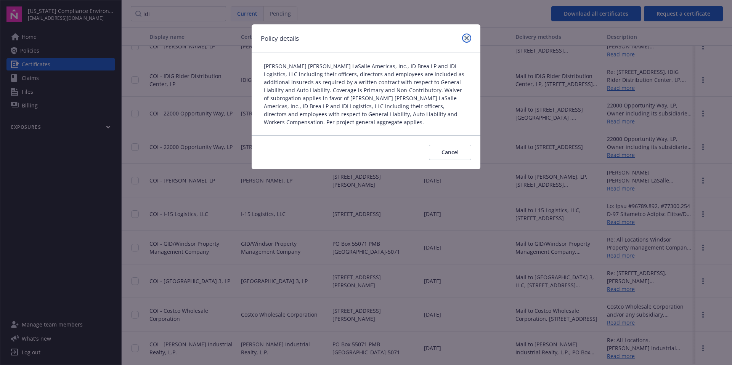
click at [465, 37] on icon "close" at bounding box center [466, 38] width 5 height 5
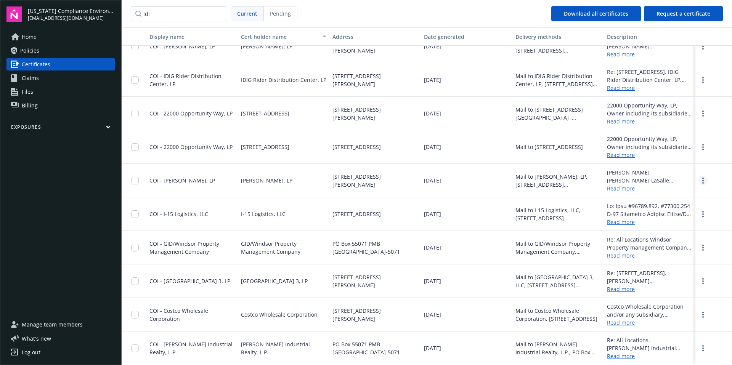
click at [658, 180] on link "more" at bounding box center [702, 180] width 9 height 9
click at [658, 194] on link "Download" at bounding box center [682, 196] width 50 height 15
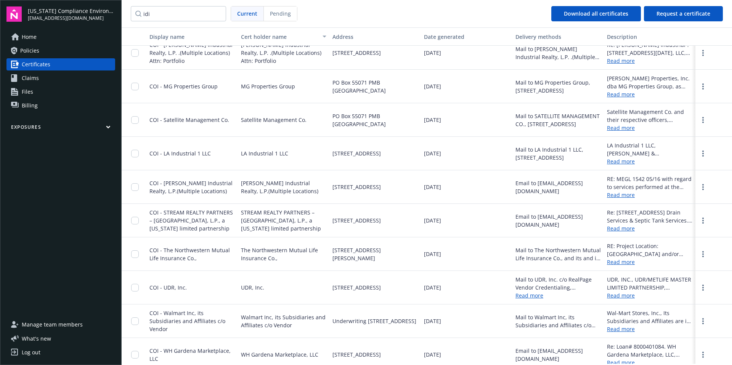
scroll to position [1026, 0]
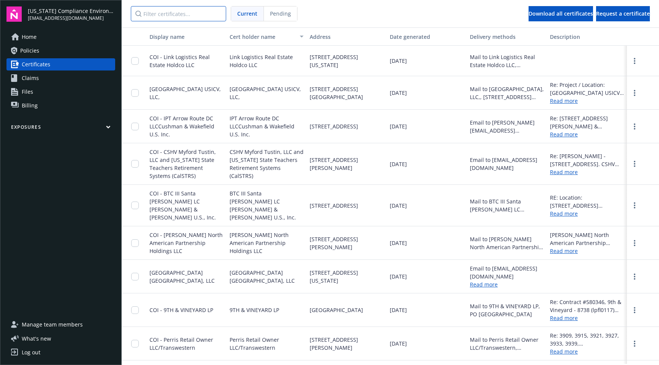
click at [187, 14] on input "Filter certificates..." at bounding box center [178, 13] width 95 height 15
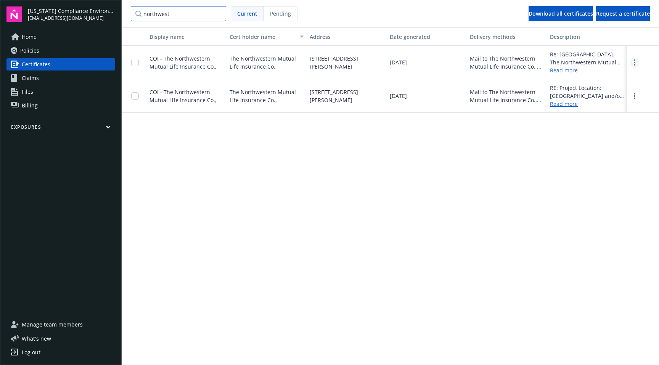
type input "northwest"
click at [635, 63] on icon "more" at bounding box center [634, 62] width 2 height 6
click at [610, 78] on link "Download" at bounding box center [613, 78] width 50 height 15
click at [631, 94] on link "more" at bounding box center [634, 95] width 9 height 9
click at [609, 109] on link "Download" at bounding box center [613, 111] width 50 height 15
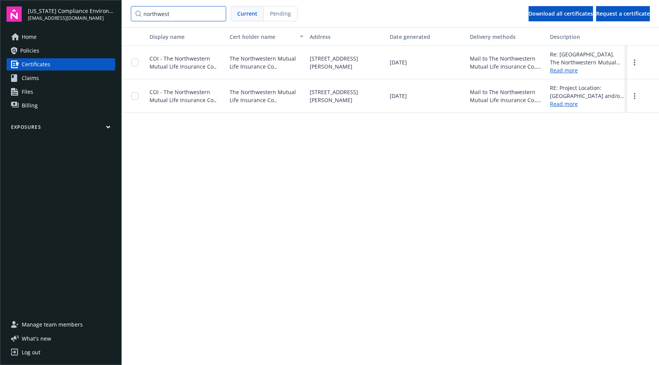
click at [186, 16] on input "northwest" at bounding box center [178, 13] width 95 height 15
drag, startPoint x: 183, startPoint y: 15, endPoint x: 116, endPoint y: 10, distance: 67.3
click at [116, 10] on div "[US_STATE] Compliance Environmental, LLC [EMAIL_ADDRESS][DOMAIN_NAME] Home Poli…" at bounding box center [329, 182] width 659 height 365
